Goal: Information Seeking & Learning: Compare options

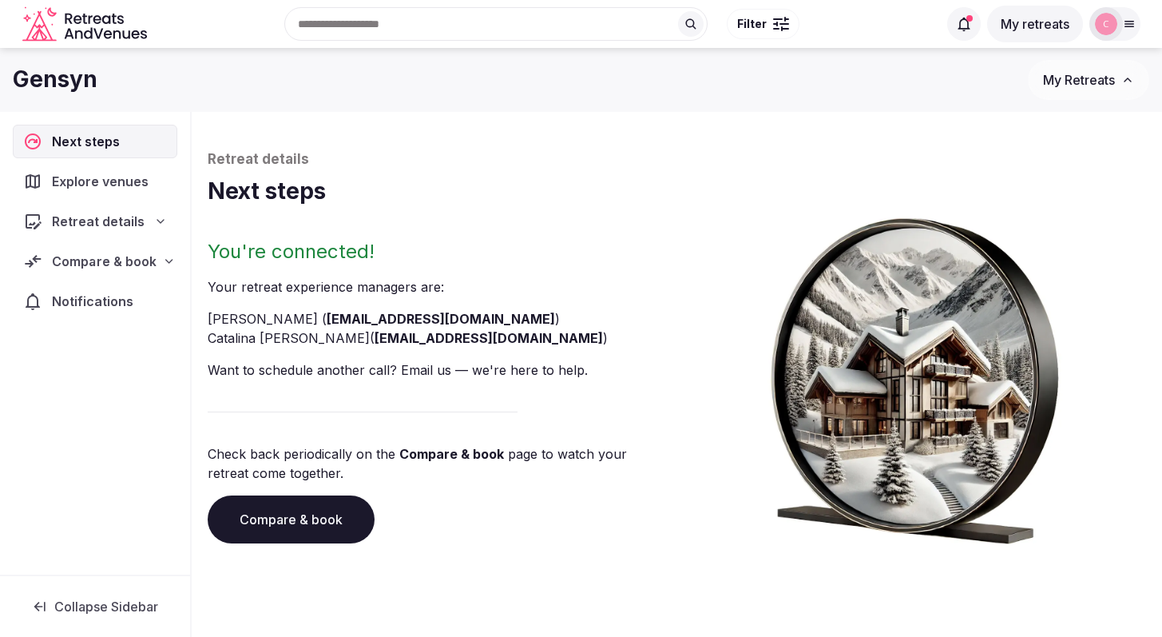
click at [84, 266] on span "Compare & book" at bounding box center [104, 261] width 104 height 19
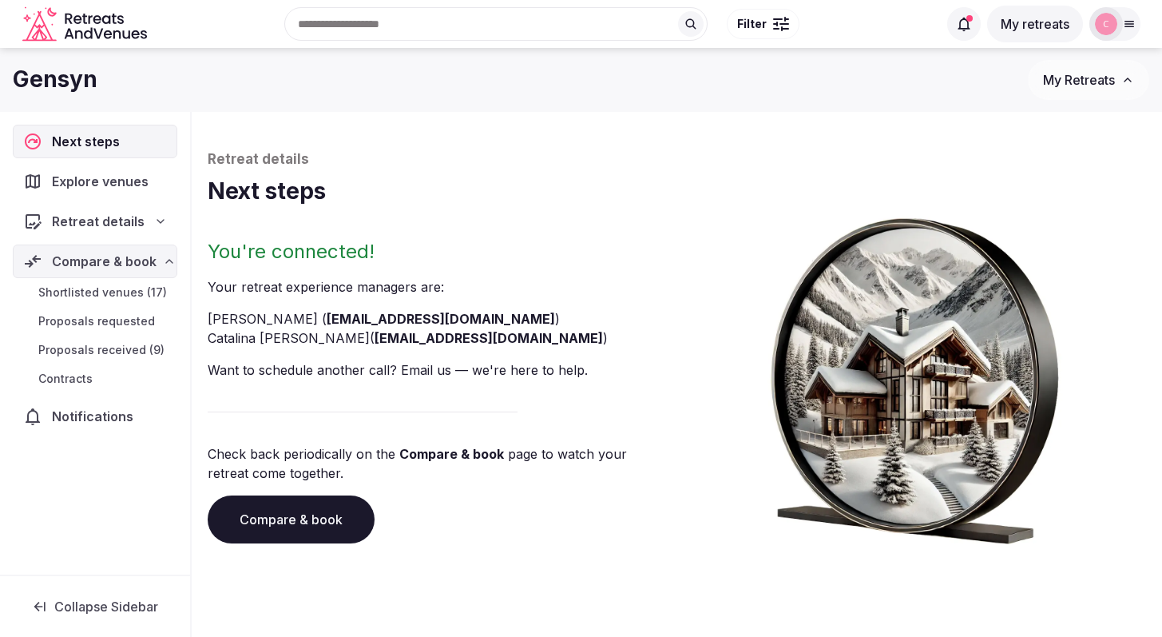
click at [126, 347] on span "Proposals received (9)" at bounding box center [101, 350] width 126 height 16
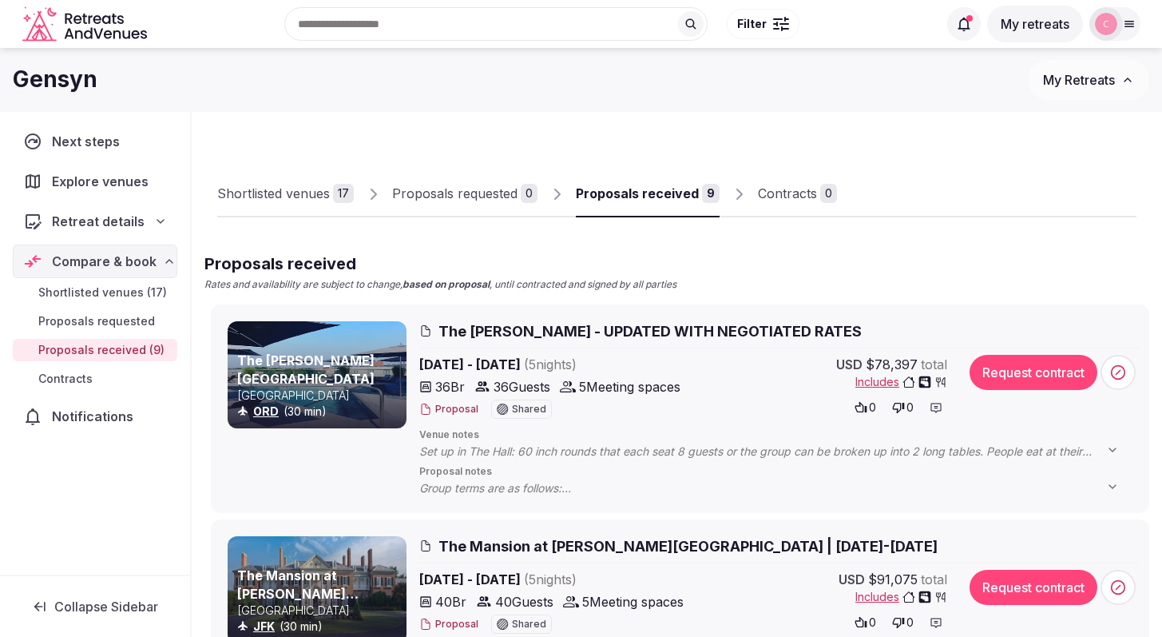
click at [85, 14] on icon "Retreats and Venues company logo" at bounding box center [85, 19] width 5 height 10
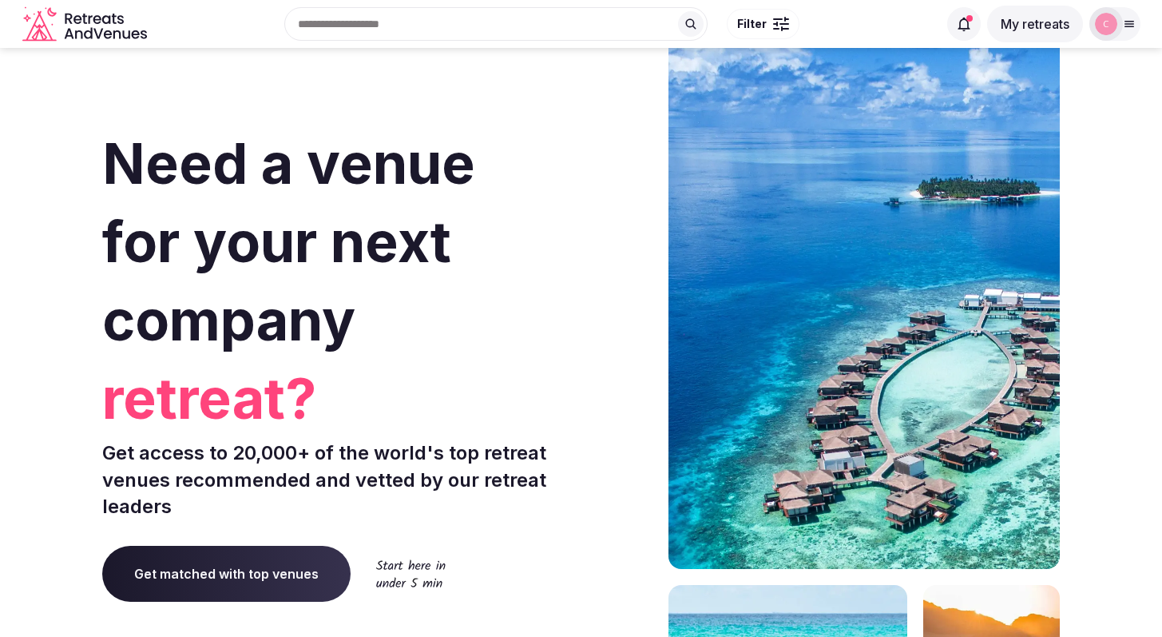
click at [1016, 22] on button "My retreats" at bounding box center [1035, 24] width 96 height 37
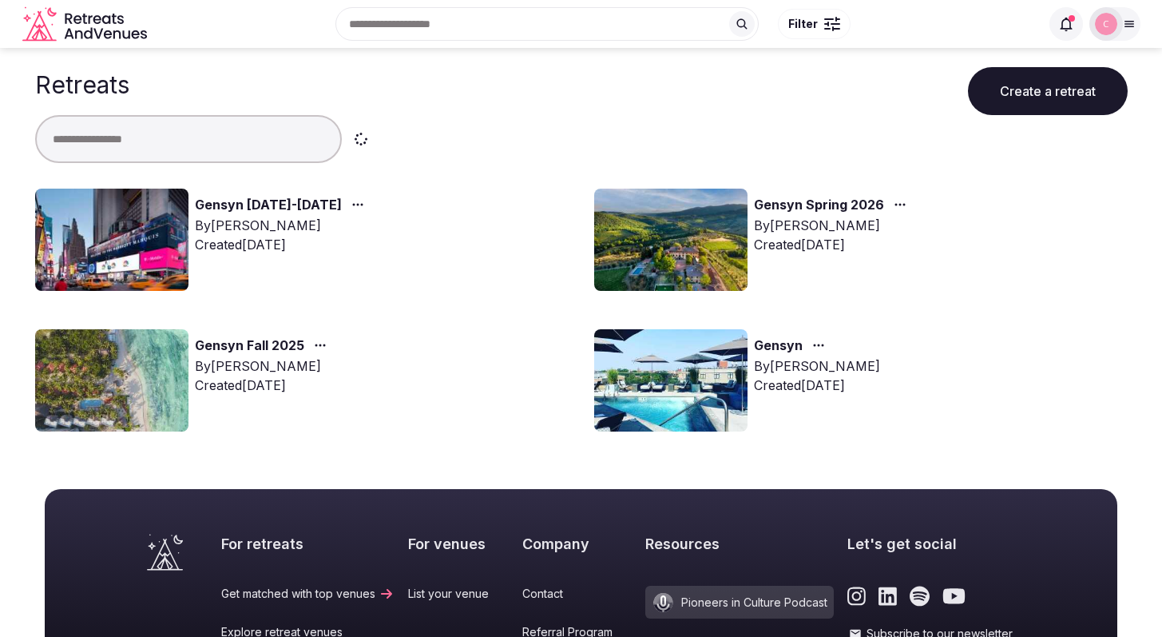
click at [266, 197] on link "Gensyn [DATE]-[DATE]" at bounding box center [268, 205] width 147 height 21
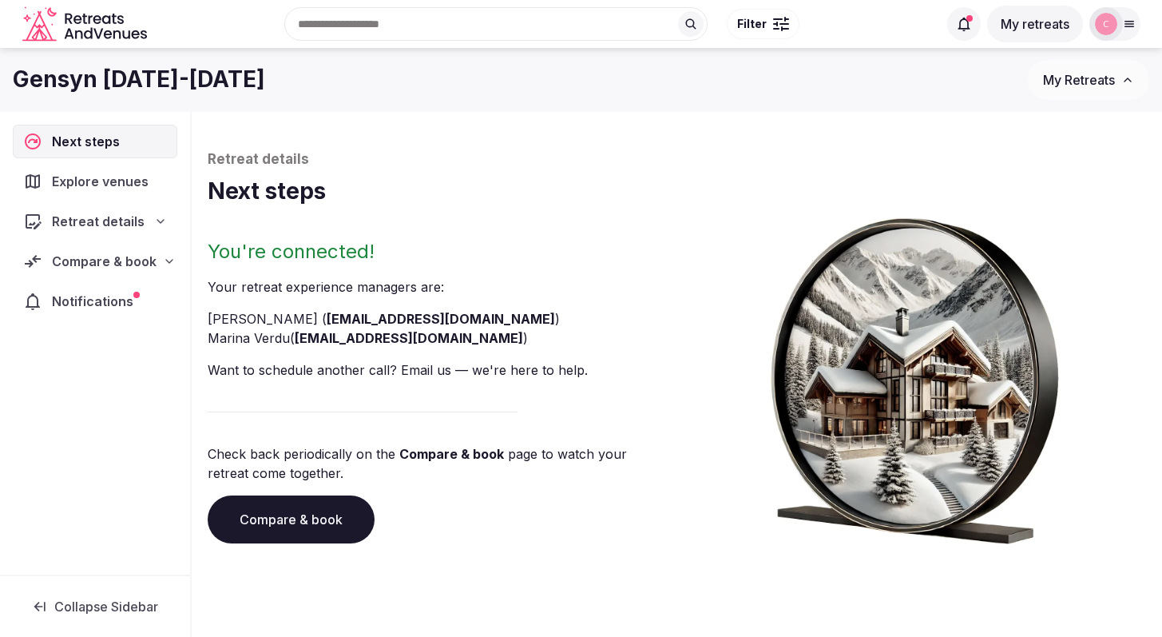
click at [135, 260] on span "Compare & book" at bounding box center [104, 261] width 105 height 19
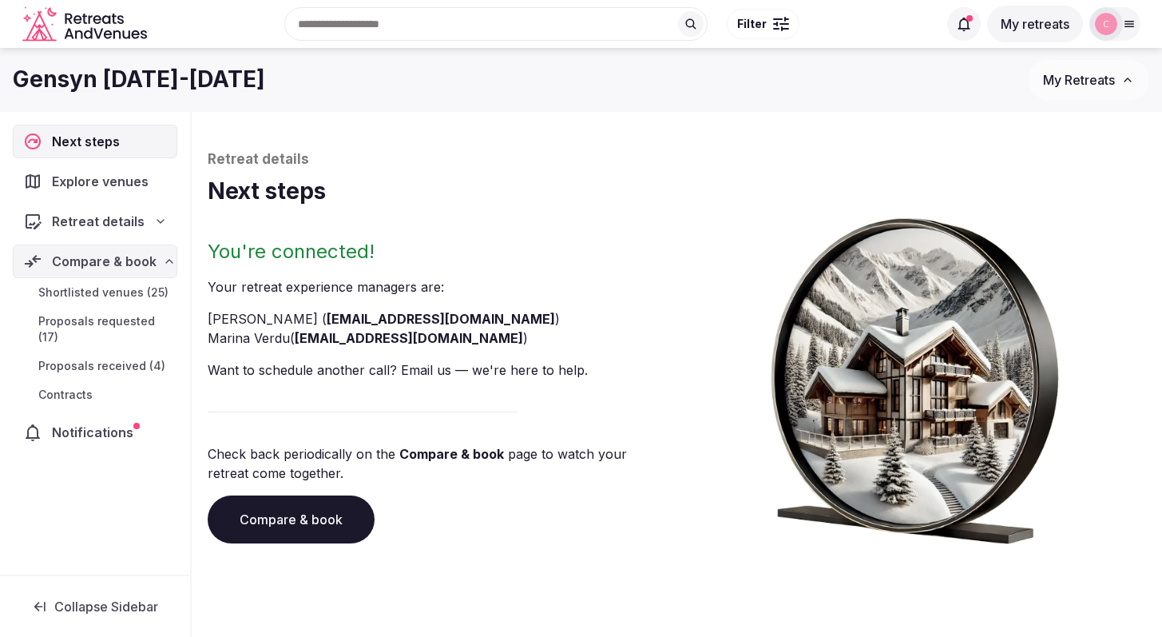
click at [121, 358] on span "Proposals received (4)" at bounding box center [101, 366] width 127 height 16
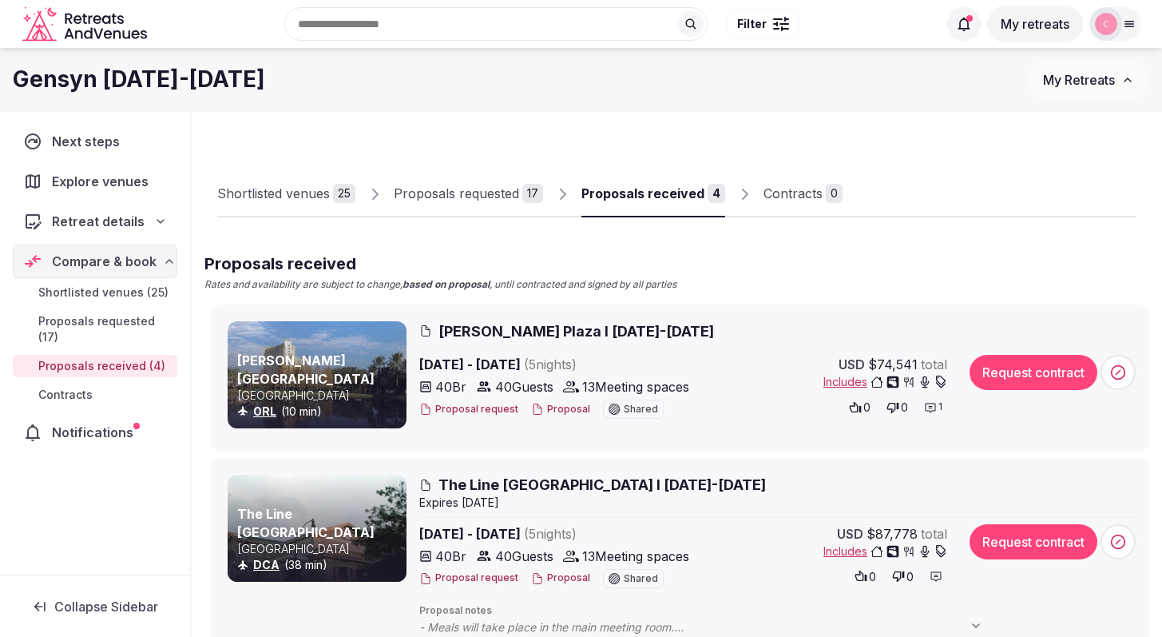
click at [484, 327] on span "[PERSON_NAME] Plaza I [DATE]-[DATE]" at bounding box center [576, 331] width 276 height 20
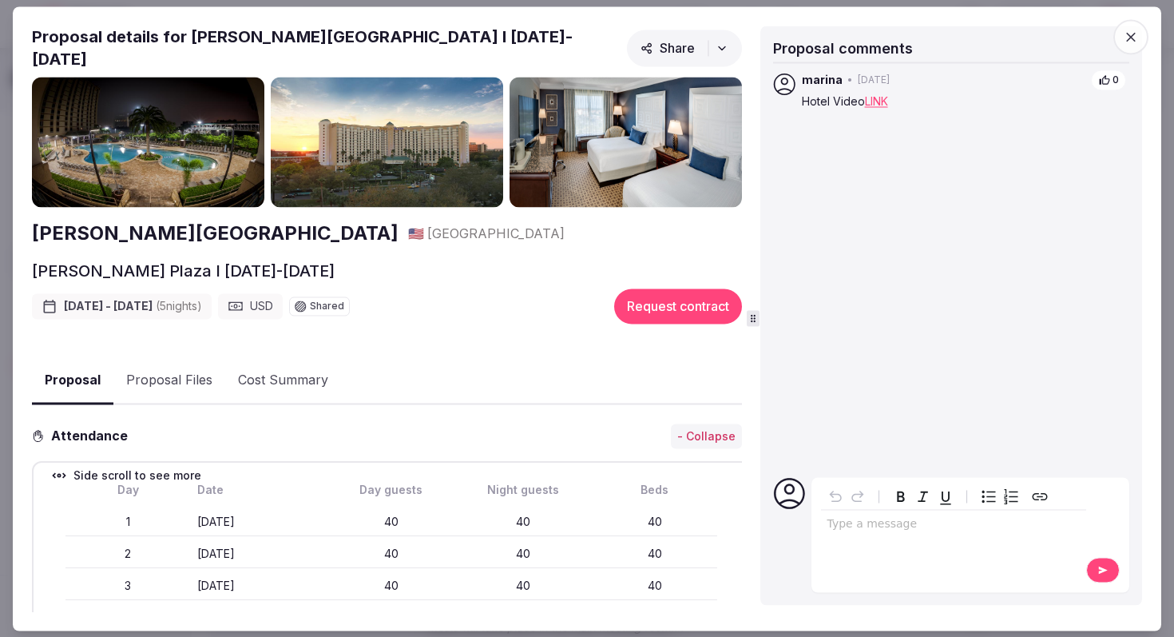
click at [179, 373] on button "Proposal Files" at bounding box center [169, 381] width 112 height 46
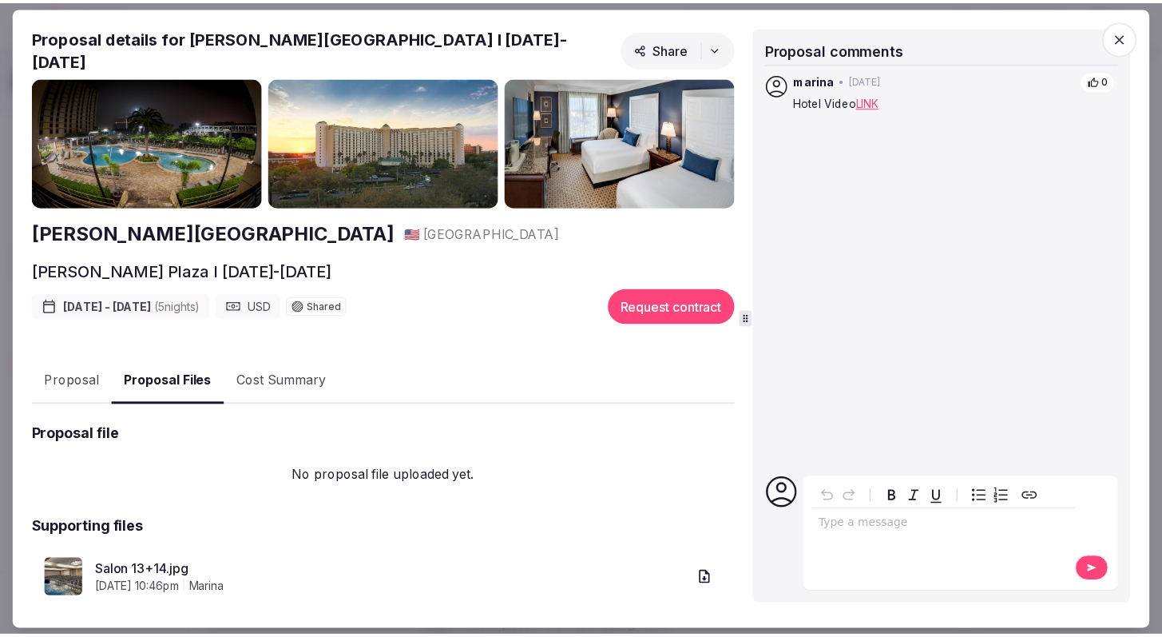
scroll to position [145, 0]
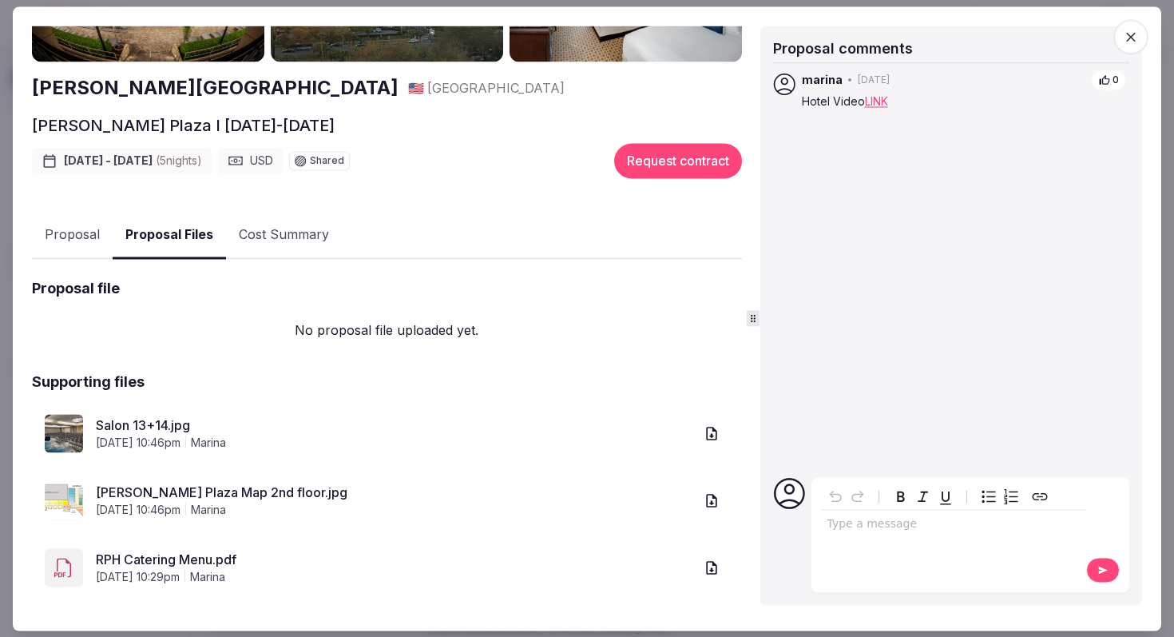
click at [185, 486] on link "[PERSON_NAME] Plaza Map 2nd floor.jpg" at bounding box center [395, 492] width 598 height 19
drag, startPoint x: 1128, startPoint y: 35, endPoint x: 1111, endPoint y: 37, distance: 17.6
click at [1128, 35] on icon "button" at bounding box center [1131, 37] width 10 height 10
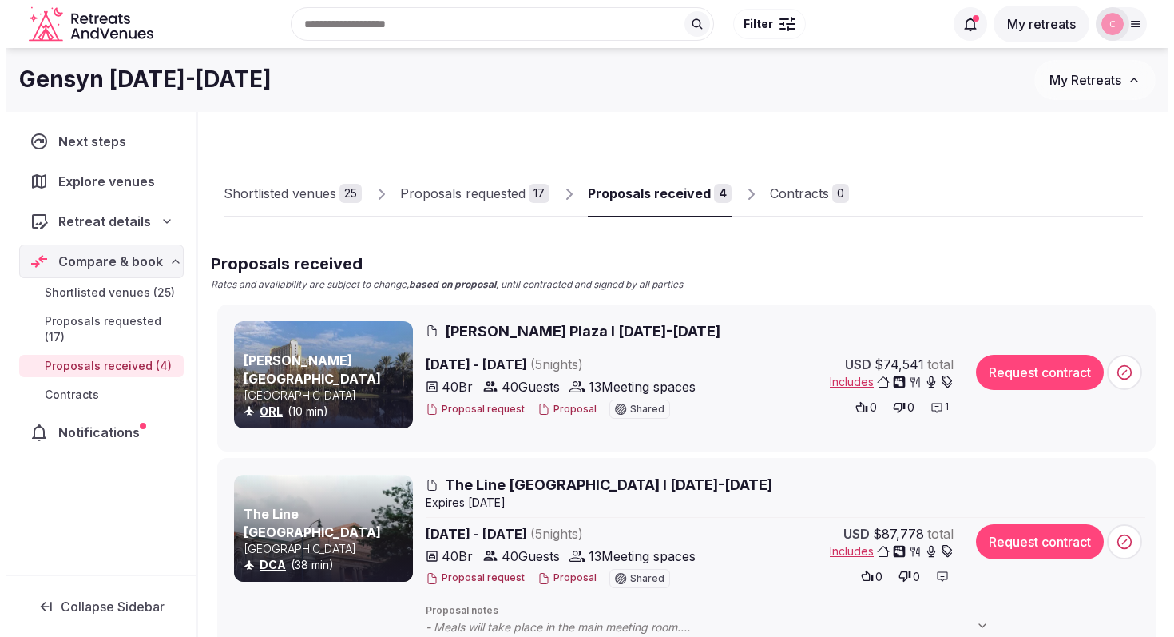
scroll to position [117, 0]
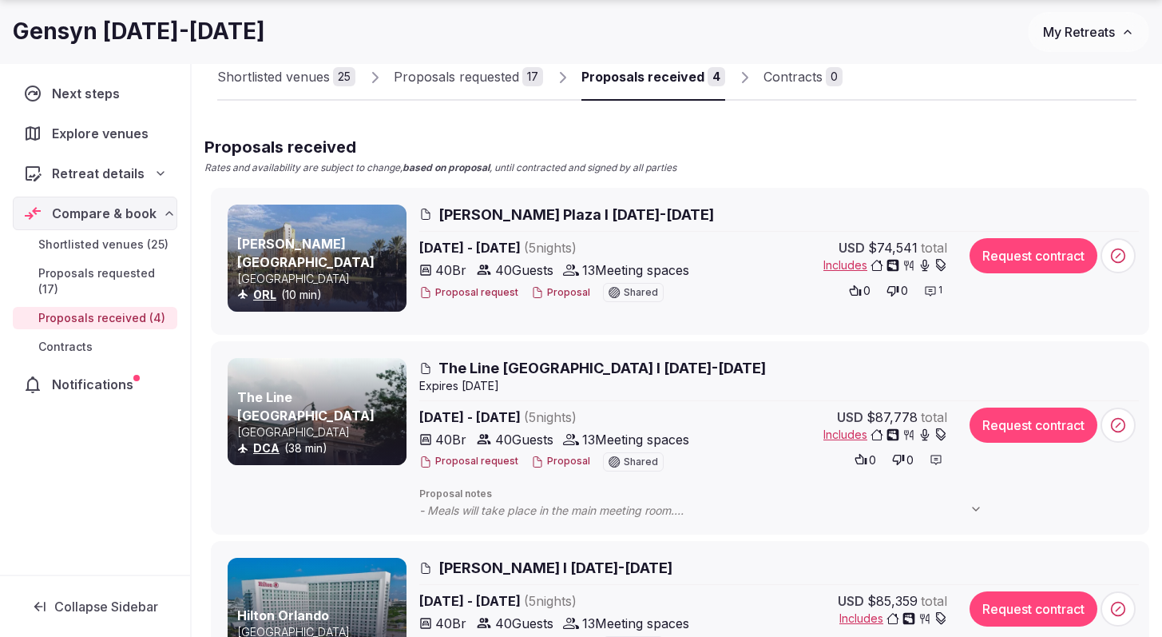
click at [500, 367] on span "The Line [GEOGRAPHIC_DATA] I [DATE]-[DATE]" at bounding box center [601, 368] width 327 height 20
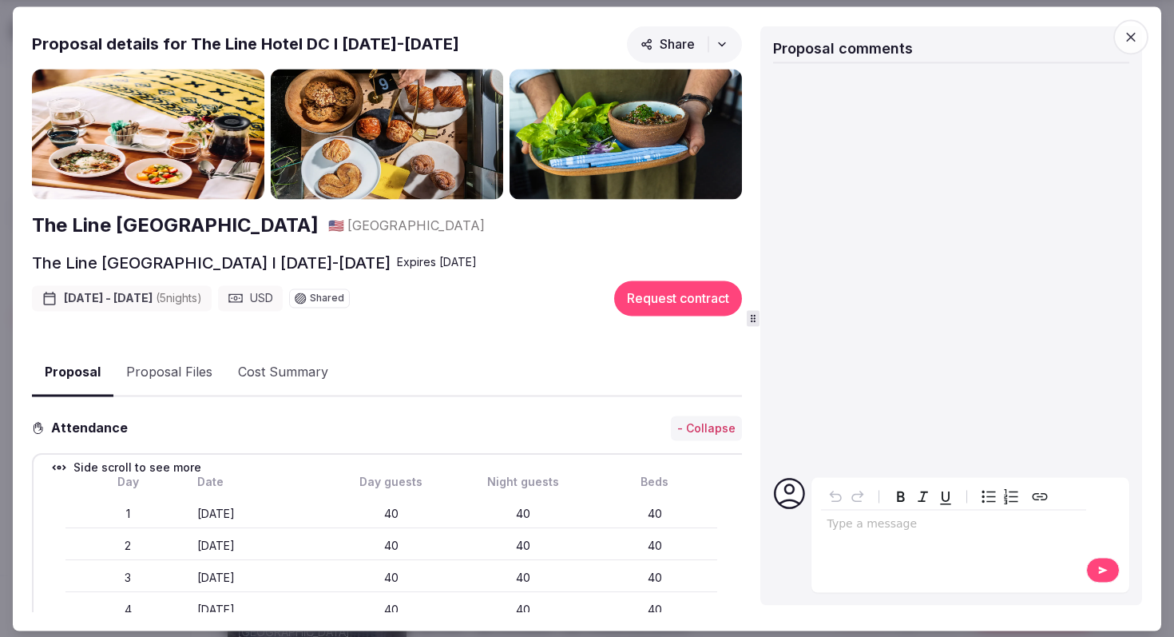
click at [173, 371] on button "Proposal Files" at bounding box center [169, 373] width 112 height 46
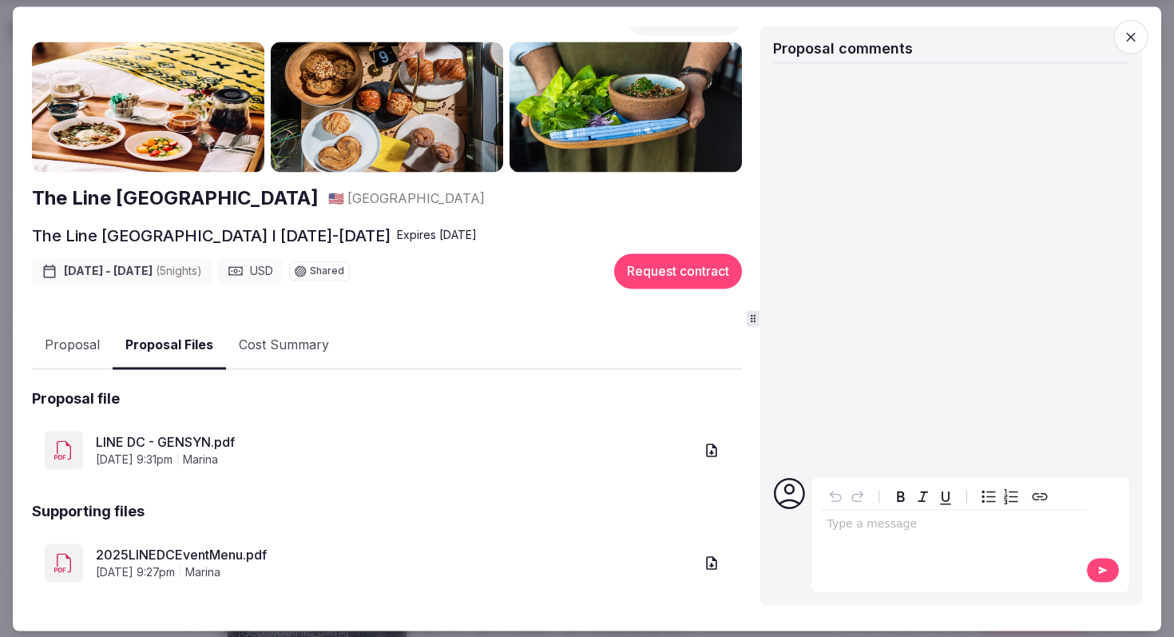
scroll to position [57, 0]
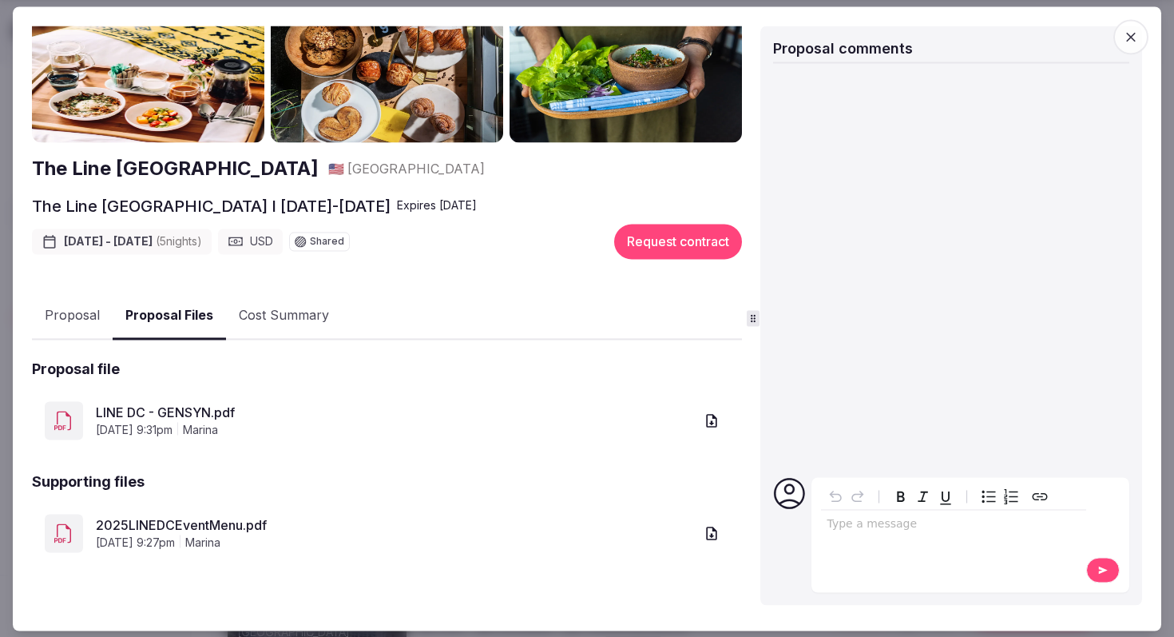
click at [180, 407] on link "LINE DC - GENSYN.pdf" at bounding box center [395, 412] width 598 height 19
click at [282, 311] on button "Cost Summary" at bounding box center [284, 316] width 116 height 46
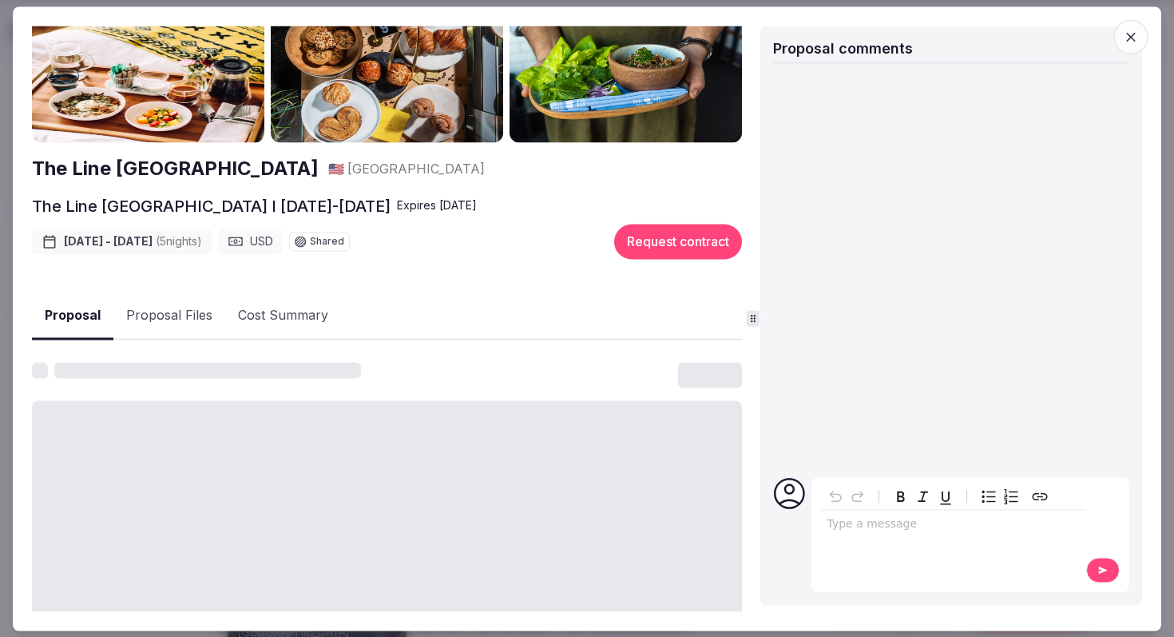
click at [89, 311] on button "Proposal" at bounding box center [72, 315] width 81 height 47
